Goal: Transaction & Acquisition: Purchase product/service

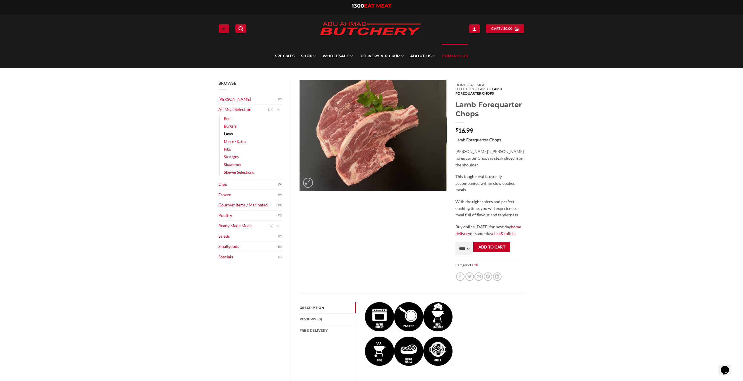
click at [447, 55] on link "Contact Us" at bounding box center [455, 56] width 26 height 25
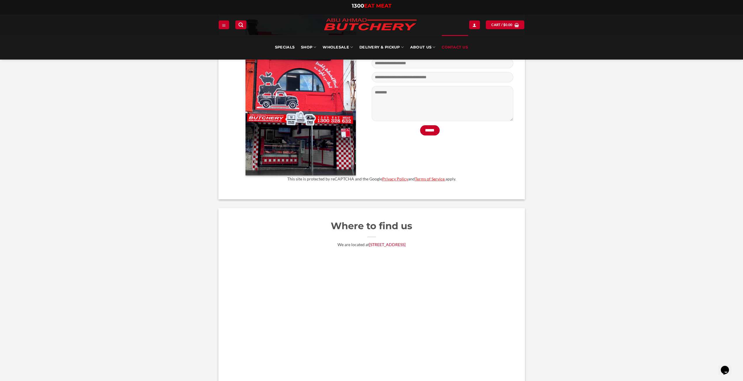
scroll to position [321, 0]
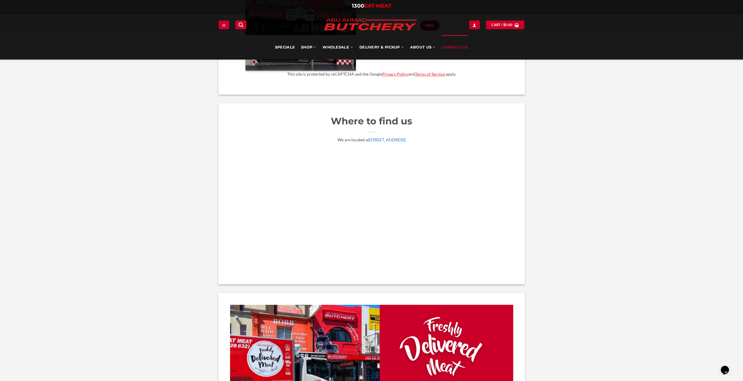
click at [392, 142] on link "[STREET_ADDRESS]" at bounding box center [387, 139] width 36 height 5
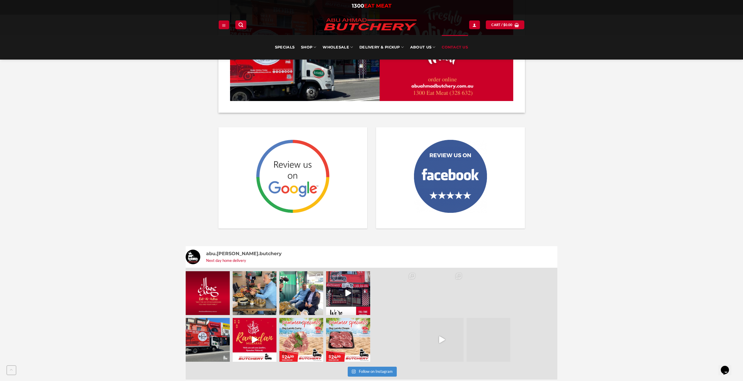
scroll to position [759, 0]
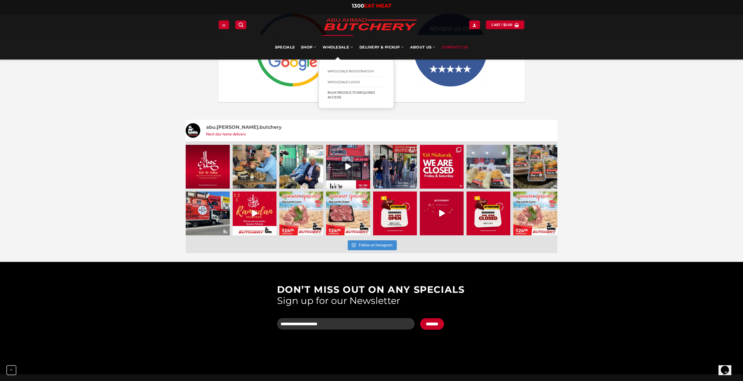
click at [341, 92] on link "BULK Products (Requires Access)" at bounding box center [356, 94] width 57 height 15
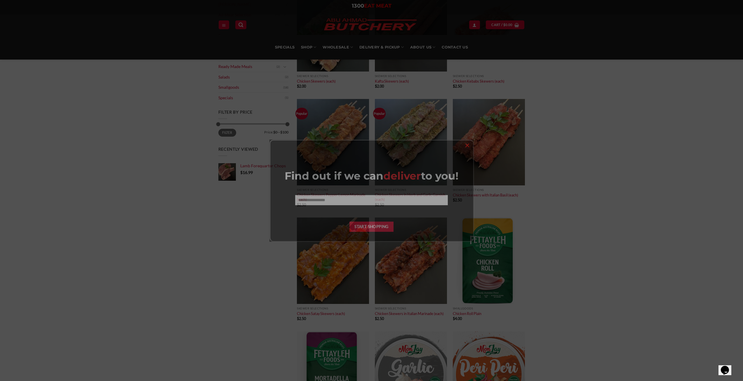
scroll to position [175, 0]
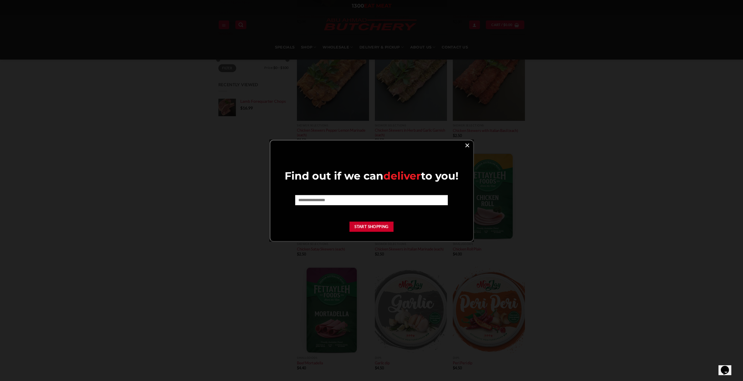
click at [464, 145] on link "×" at bounding box center [467, 145] width 8 height 8
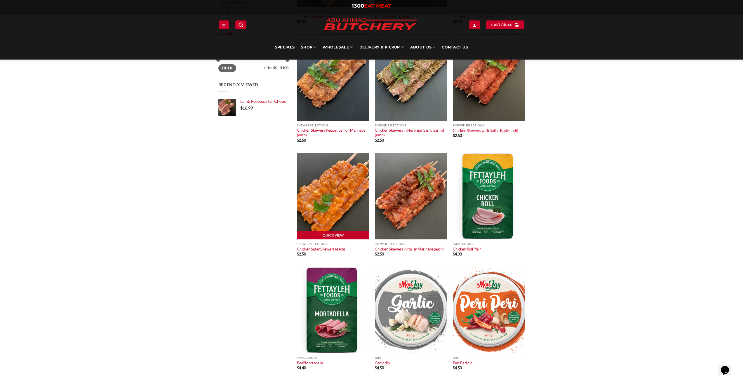
scroll to position [58, 0]
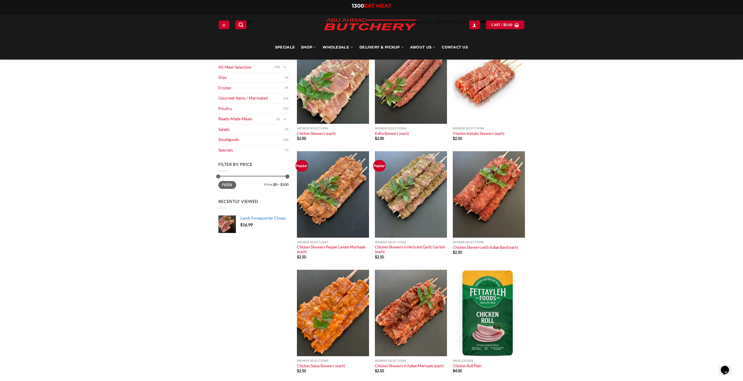
click at [255, 217] on span "Lamb Forequarter Chops" at bounding box center [263, 217] width 46 height 5
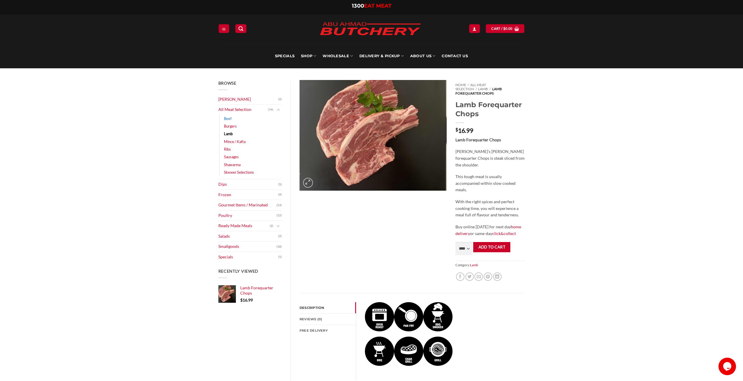
click at [229, 119] on link "Beef" at bounding box center [228, 119] width 8 height 8
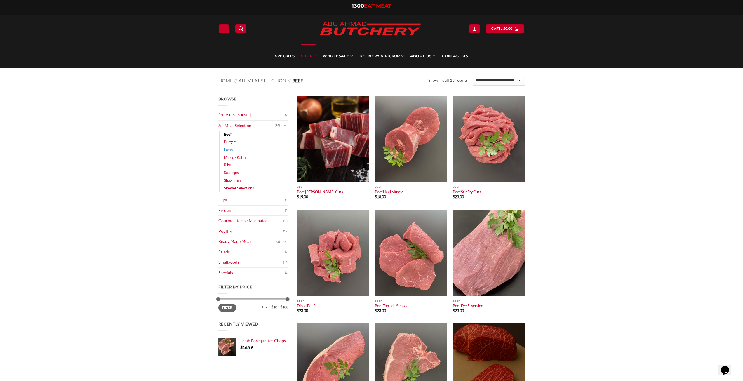
click at [228, 150] on link "Lamb" at bounding box center [228, 150] width 9 height 8
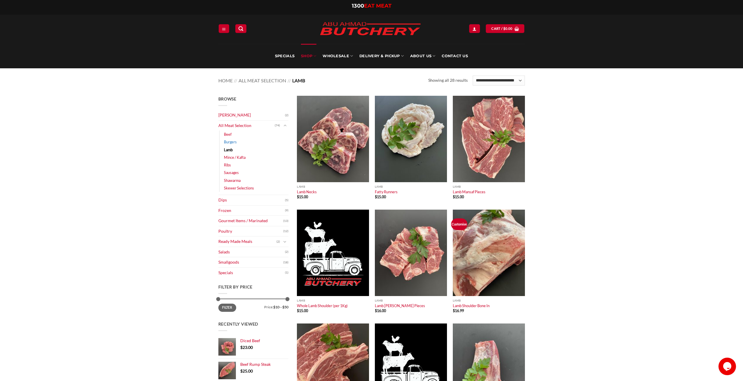
click at [227, 141] on link "Burgers" at bounding box center [230, 142] width 13 height 8
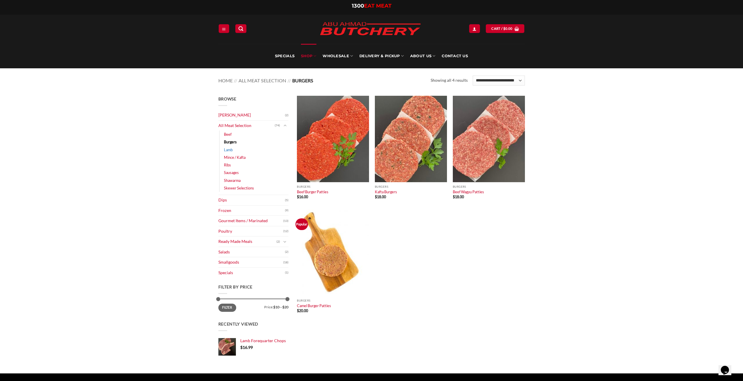
click at [227, 149] on link "Lamb" at bounding box center [228, 150] width 9 height 8
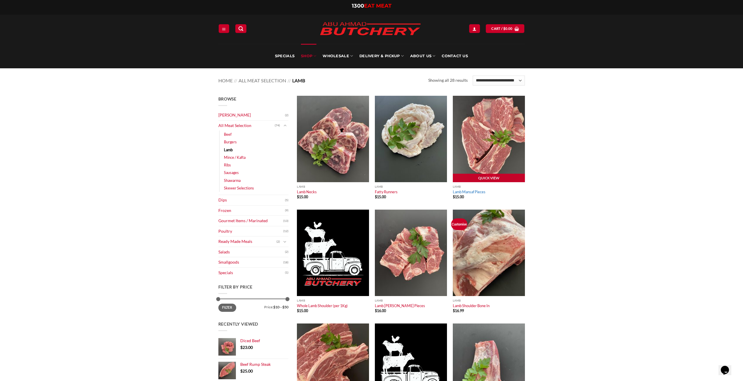
click at [480, 193] on link "Lamb Mansaf Pieces" at bounding box center [469, 191] width 33 height 5
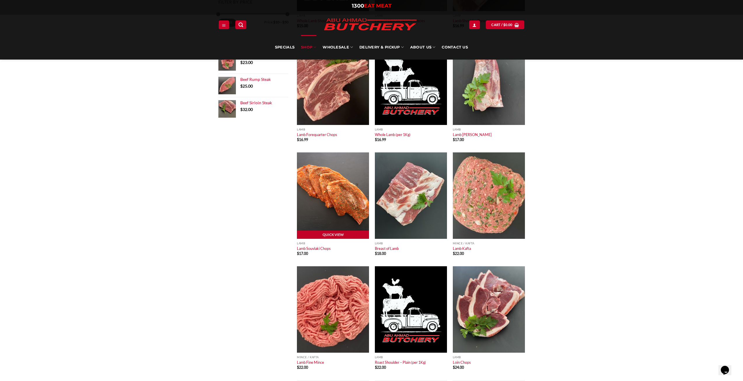
scroll to position [292, 0]
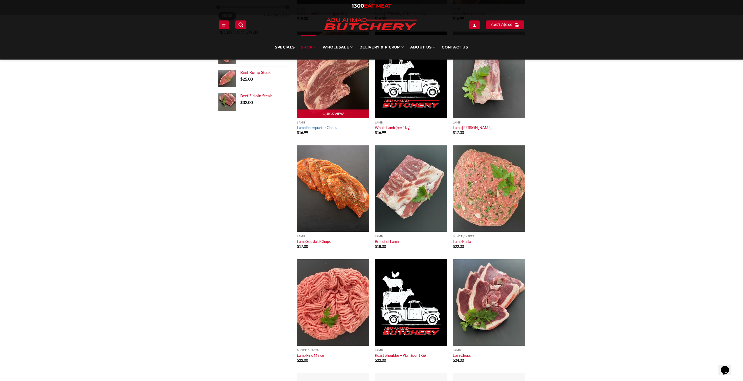
click at [327, 127] on link "Lamb Forequarter Chops" at bounding box center [317, 127] width 40 height 5
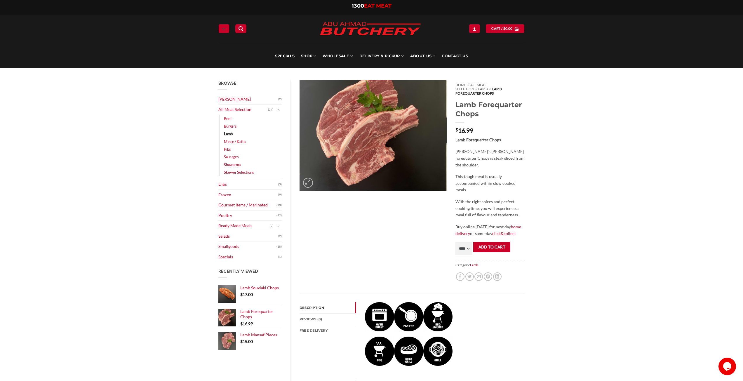
click at [229, 134] on link "Lamb" at bounding box center [228, 134] width 9 height 8
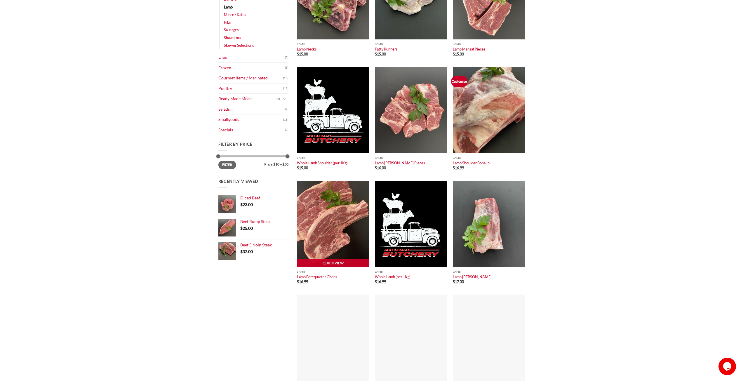
scroll to position [146, 0]
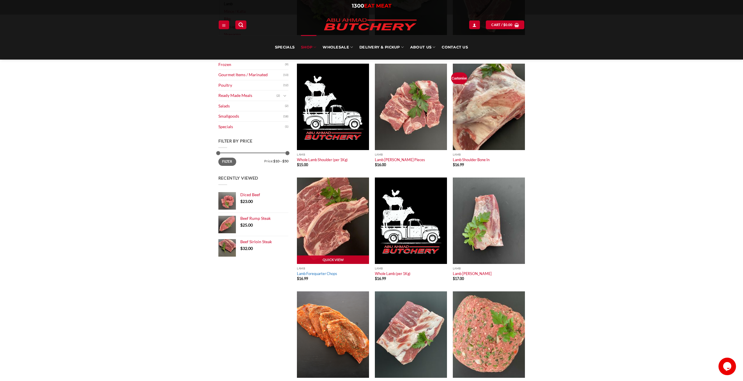
click at [326, 273] on link "Lamb Forequarter Chops" at bounding box center [317, 273] width 40 height 5
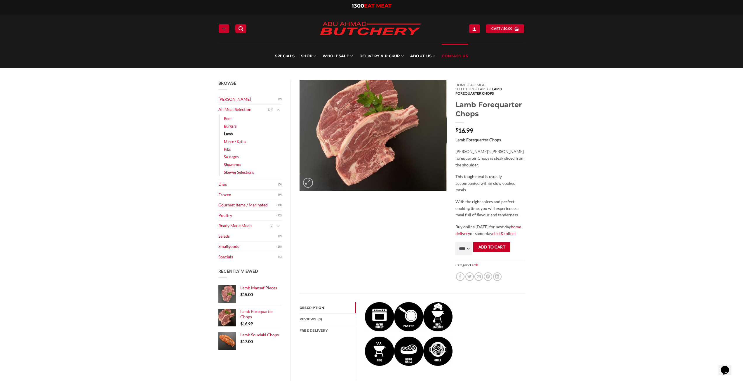
click at [457, 56] on link "Contact Us" at bounding box center [455, 56] width 26 height 25
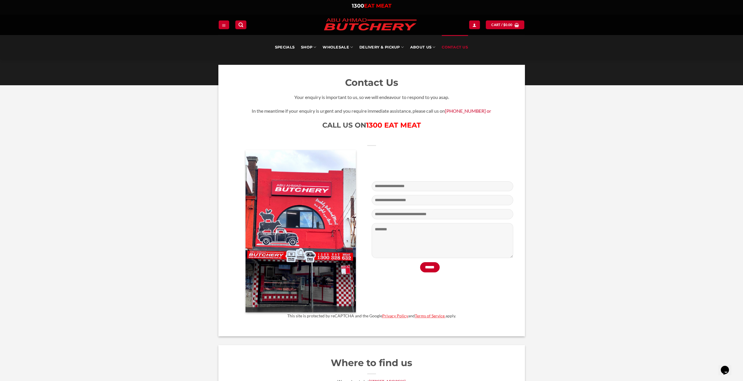
scroll to position [58, 0]
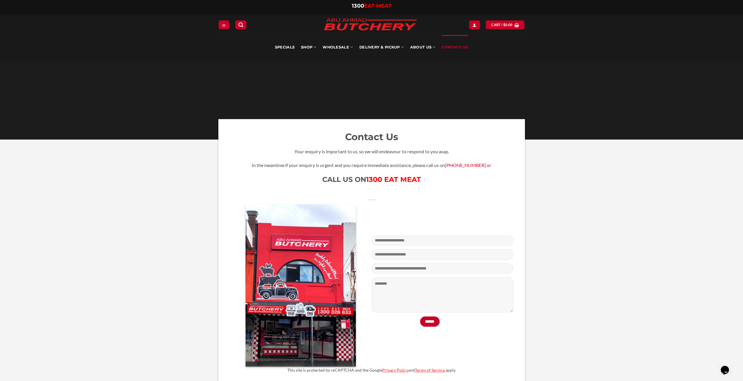
scroll to position [0, 0]
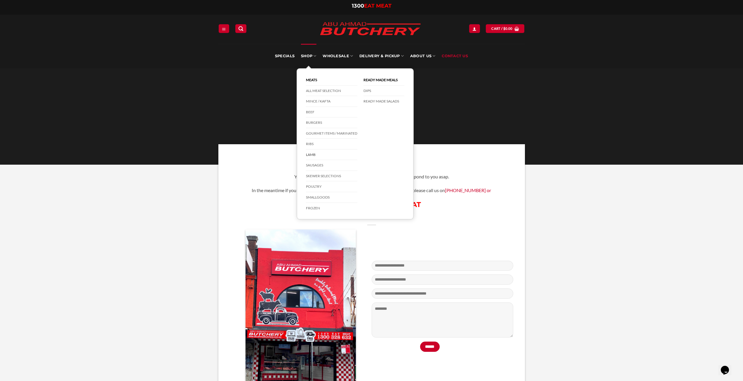
click at [313, 153] on link "Lamb" at bounding box center [331, 154] width 51 height 11
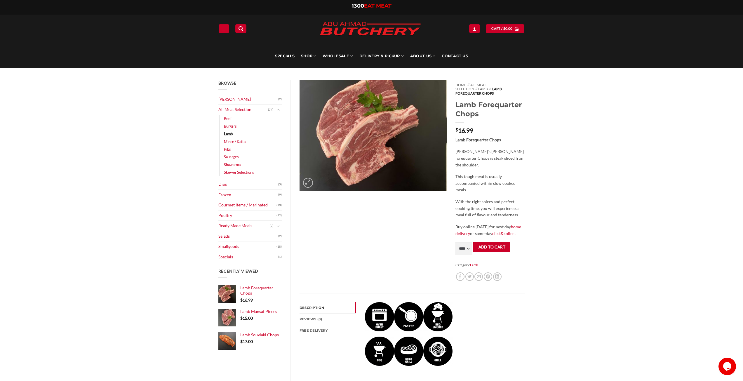
click at [320, 176] on img at bounding box center [373, 135] width 147 height 111
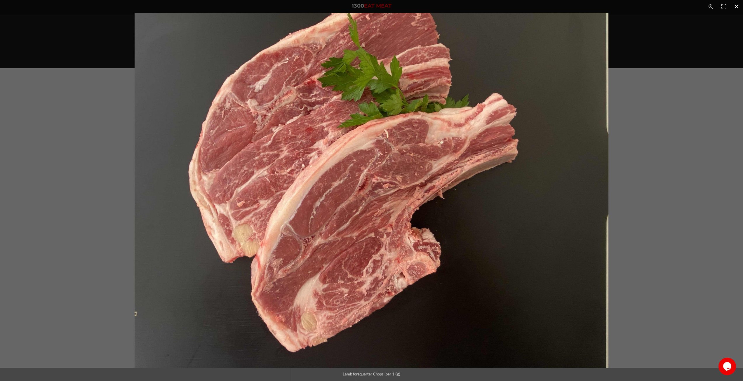
click at [735, 7] on button "Close (Esc)" at bounding box center [736, 6] width 13 height 13
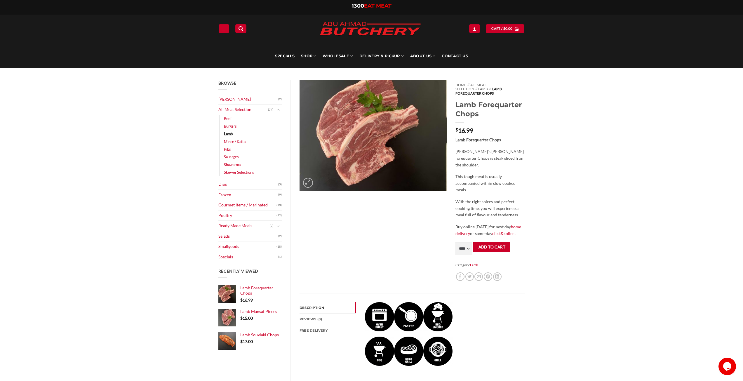
click at [229, 134] on link "Lamb" at bounding box center [228, 134] width 9 height 8
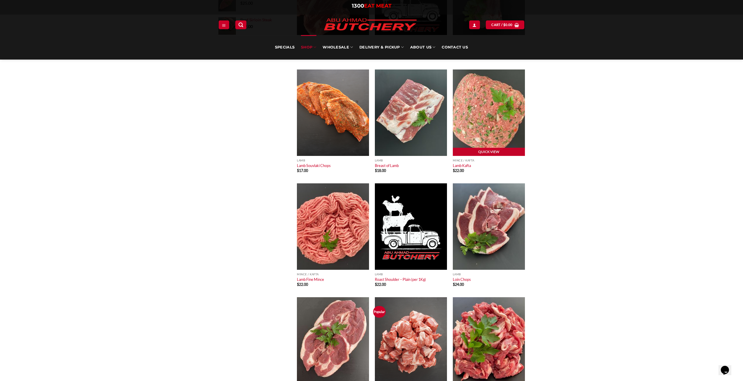
scroll to position [380, 0]
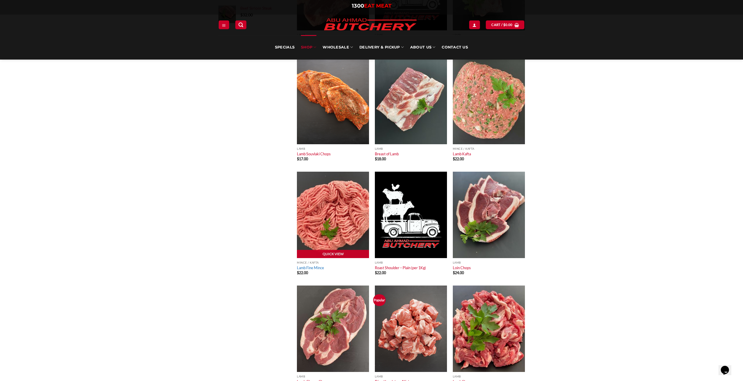
click at [306, 268] on link "Lamb Fine Mince" at bounding box center [310, 267] width 27 height 5
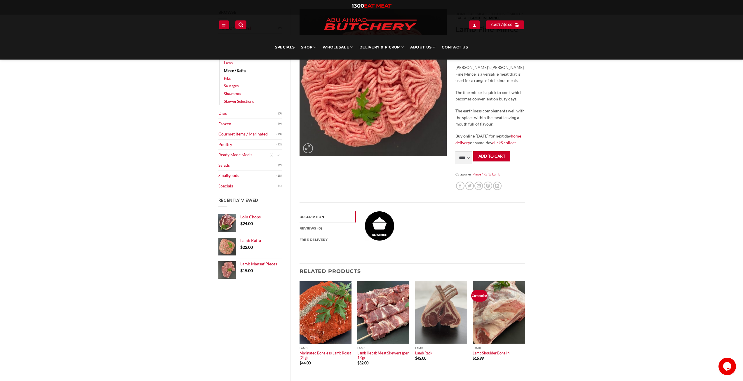
scroll to position [62, 0]
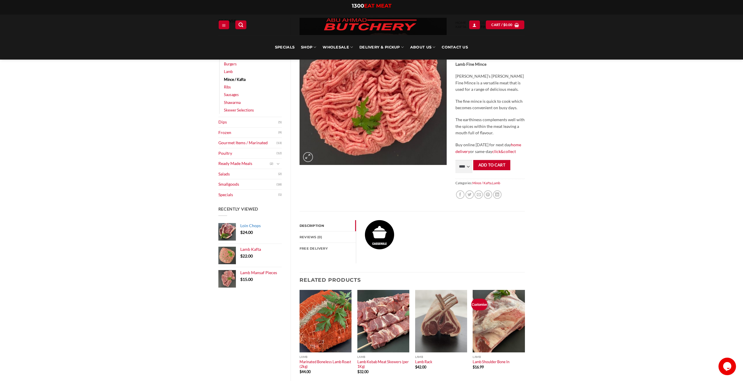
click at [251, 224] on span "Loin Chops" at bounding box center [250, 225] width 20 height 5
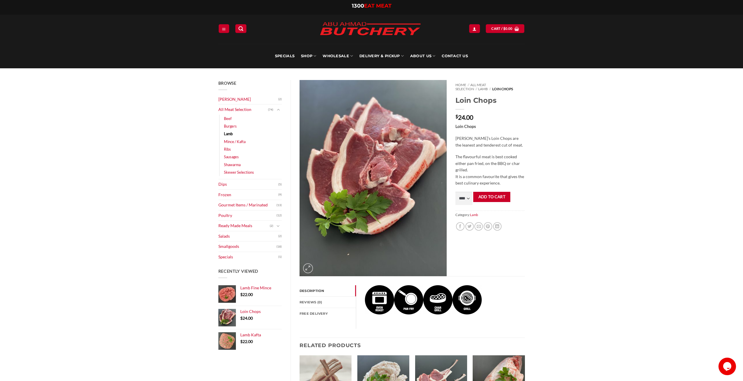
click at [227, 132] on link "Lamb" at bounding box center [228, 134] width 9 height 8
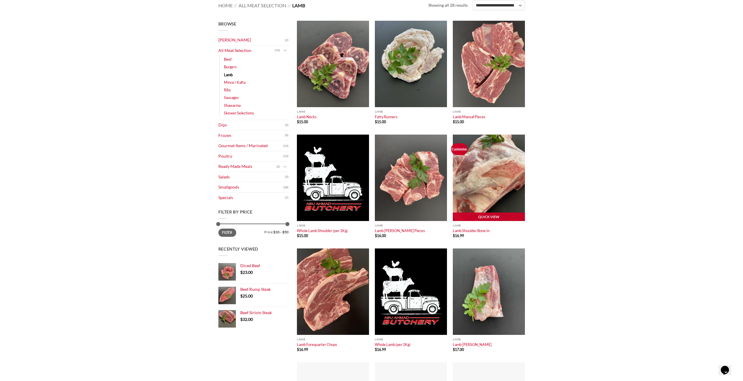
scroll to position [88, 0]
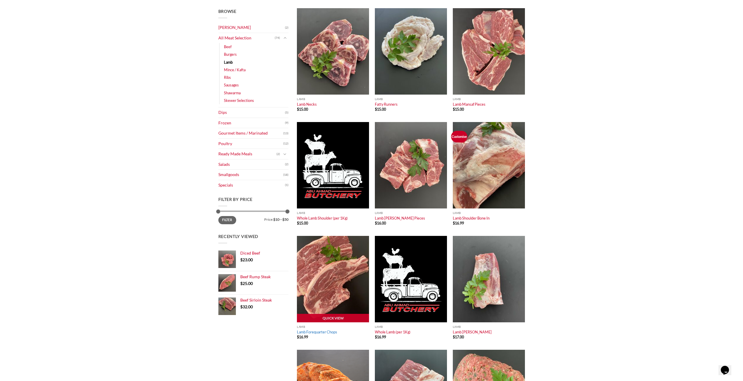
click at [326, 332] on link "Lamb Forequarter Chops" at bounding box center [317, 332] width 40 height 5
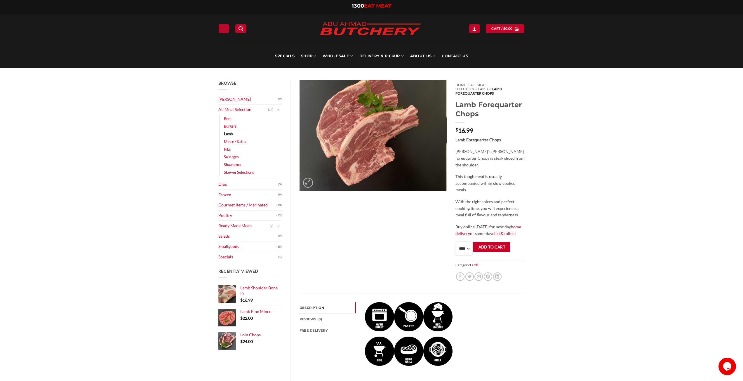
click at [469, 244] on select "**** * *** * *** * *** * *** * *** * *** * *** * *** * *** ** **** ** **** ** *…" at bounding box center [463, 248] width 17 height 13
click at [464, 246] on select "**** * *** * *** * *** * *** * *** * *** * *** * *** * *** ** **** ** **** ** *…" at bounding box center [463, 248] width 17 height 13
select select "*"
click at [455, 242] on select "**** * *** * *** * *** * *** * *** * *** * *** * *** * *** ** **** ** **** ** *…" at bounding box center [463, 248] width 17 height 13
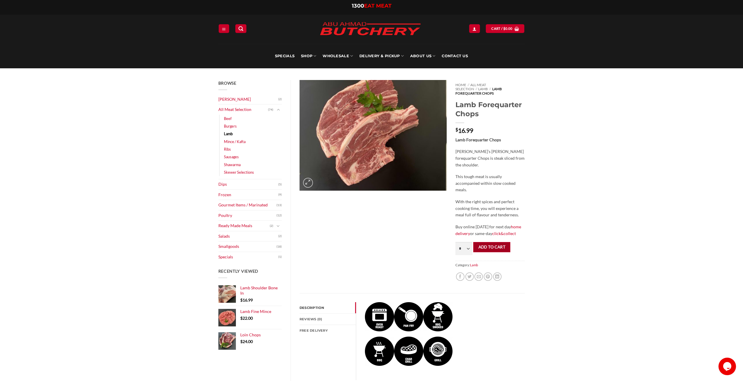
click at [494, 245] on button "Add to cart" at bounding box center [491, 247] width 37 height 10
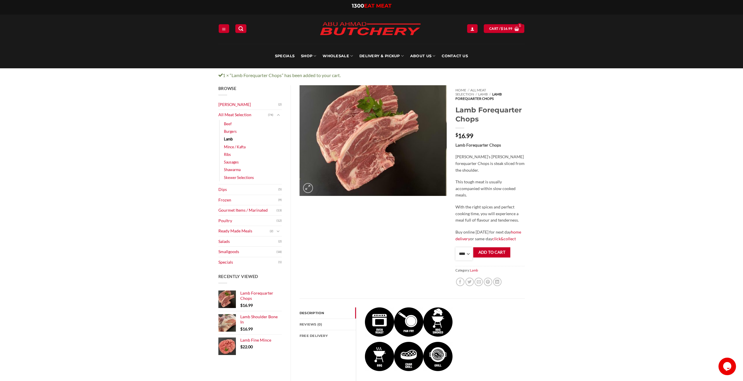
click at [467, 248] on select "**** * *** * *** * *** * *** * *** * *** * *** * *** * *** ** **** ** **** ** *…" at bounding box center [463, 253] width 17 height 13
click at [488, 251] on button "Add to cart" at bounding box center [491, 252] width 37 height 10
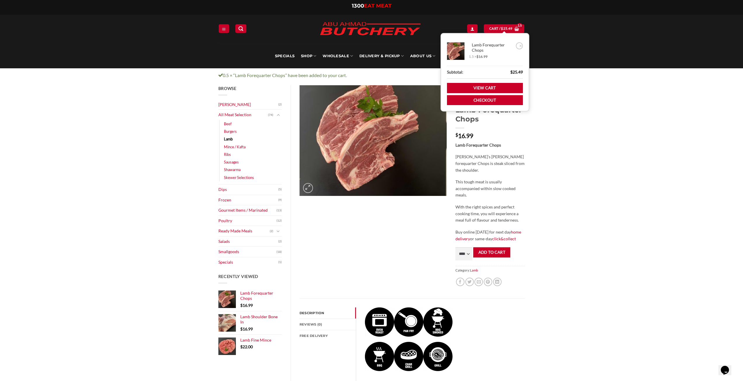
click at [496, 48] on link "Lamb Forequarter Chops" at bounding box center [491, 47] width 45 height 11
click at [493, 86] on link "View cart" at bounding box center [485, 88] width 76 height 10
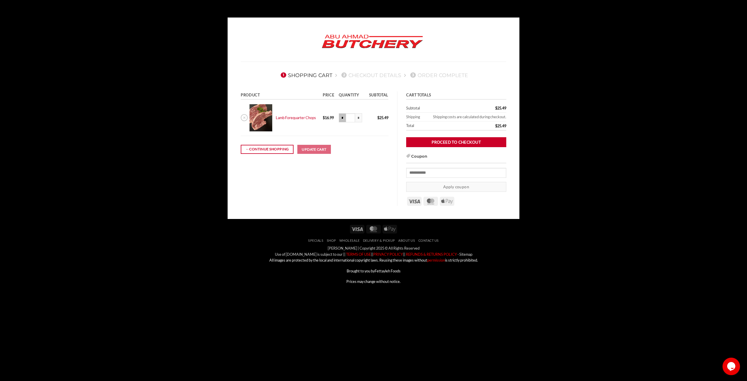
click at [342, 119] on input "*" at bounding box center [342, 117] width 7 height 9
type input "***"
click at [322, 150] on button "Update cart" at bounding box center [315, 149] width 34 height 9
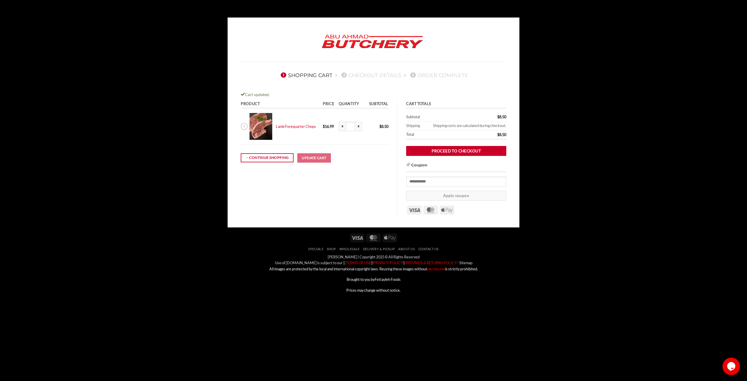
click at [577, 70] on body "1 Shopping Cart 2 Checkout details 3 Order Complete Cart updated. Product Price…" at bounding box center [373, 160] width 747 height 285
click at [569, 211] on body "1 Shopping Cart 2 Checkout details 3 Order Complete Cart updated. Product Price…" at bounding box center [373, 160] width 747 height 285
click at [344, 127] on input "*" at bounding box center [342, 126] width 7 height 9
click at [344, 126] on input "*" at bounding box center [342, 126] width 7 height 9
click at [302, 157] on button "Update cart" at bounding box center [315, 157] width 34 height 9
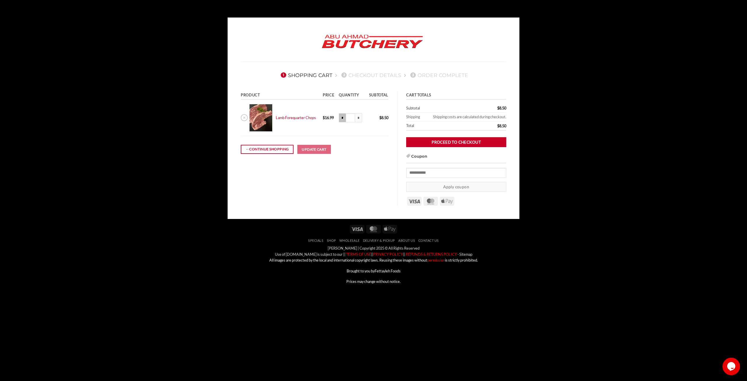
click at [342, 118] on input "*" at bounding box center [342, 117] width 7 height 9
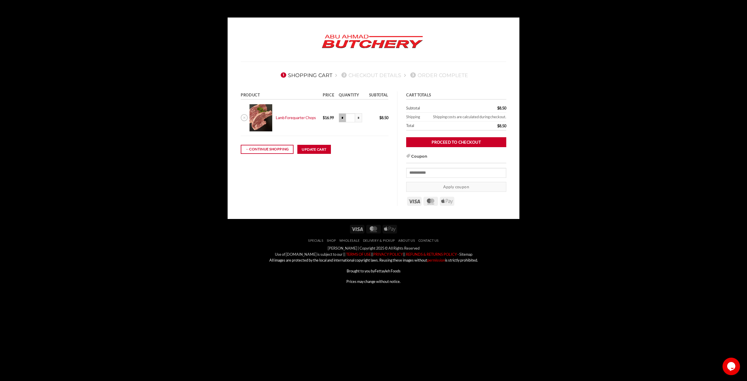
click at [342, 118] on input "*" at bounding box center [342, 117] width 7 height 9
click at [243, 118] on link "×" at bounding box center [244, 117] width 7 height 7
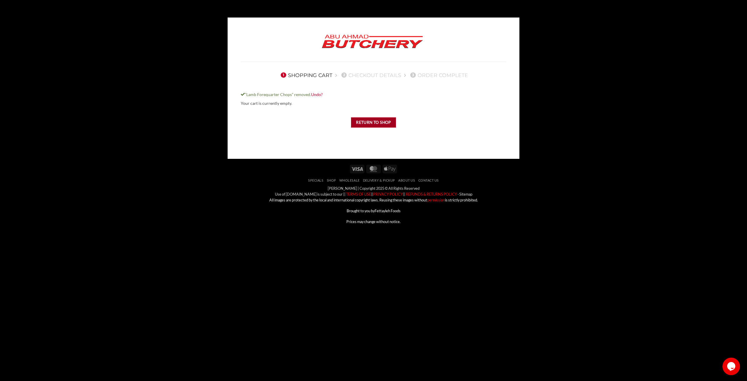
click at [369, 122] on link "Return to shop" at bounding box center [373, 122] width 45 height 10
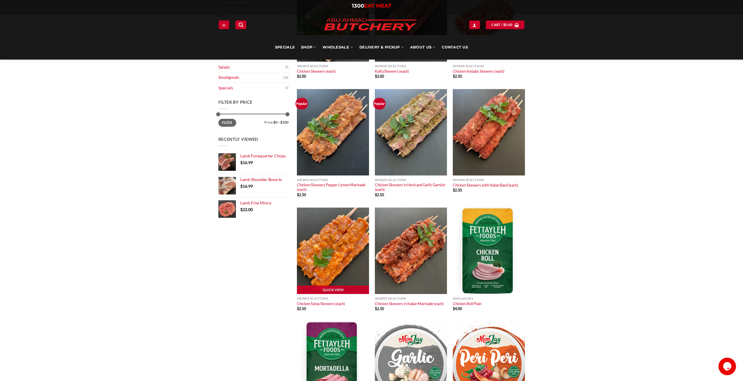
scroll to position [117, 0]
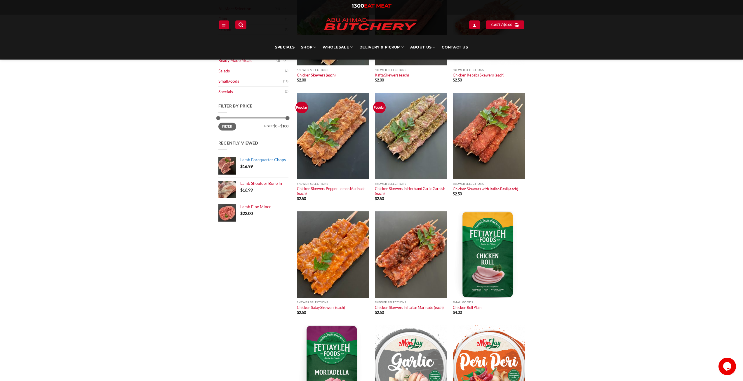
click at [258, 161] on span "Lamb Forequarter Chops" at bounding box center [263, 159] width 46 height 5
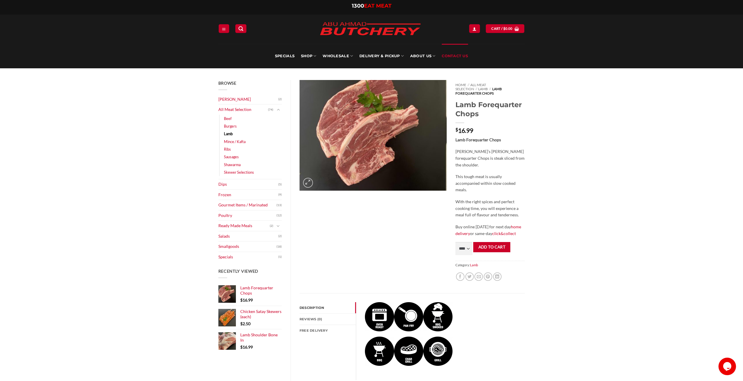
click at [450, 56] on link "Contact Us" at bounding box center [455, 56] width 26 height 25
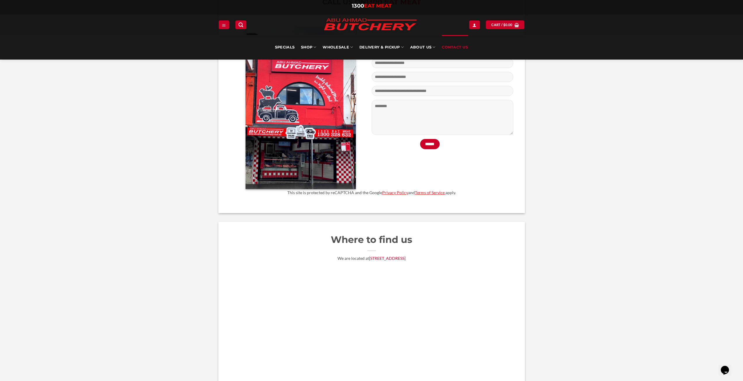
scroll to position [321, 0]
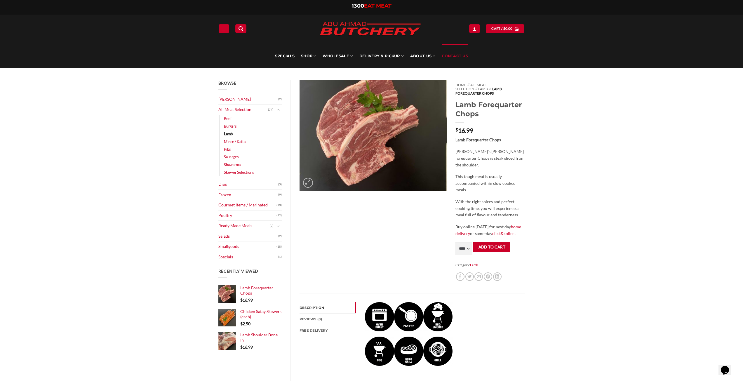
click at [454, 58] on link "Contact Us" at bounding box center [455, 56] width 26 height 25
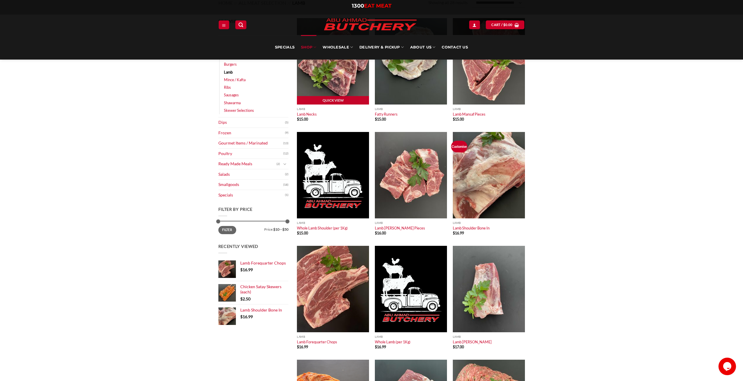
scroll to position [175, 0]
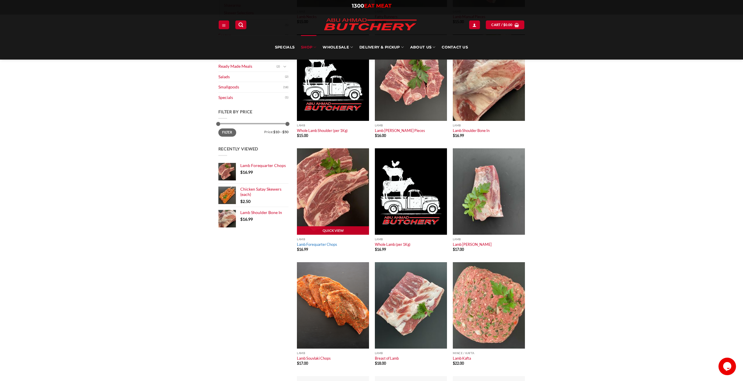
click at [318, 246] on link "Lamb Forequarter Chops" at bounding box center [317, 244] width 40 height 5
